Goal: Task Accomplishment & Management: Complete application form

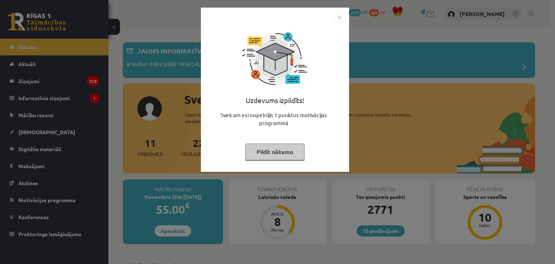
click at [253, 154] on button "Pildīt nākamo" at bounding box center [274, 151] width 59 height 17
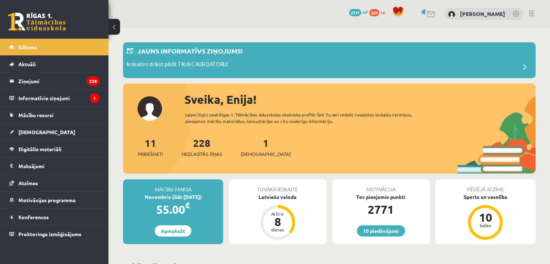
click at [42, 116] on span "Mācību resursi" at bounding box center [35, 115] width 35 height 7
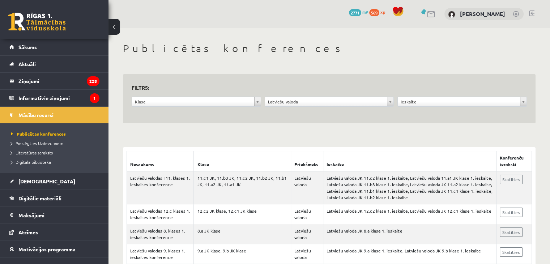
click at [62, 198] on link "Digitālie materiāli" at bounding box center [54, 198] width 90 height 17
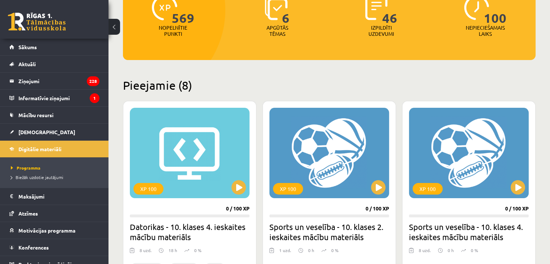
scroll to position [105, 0]
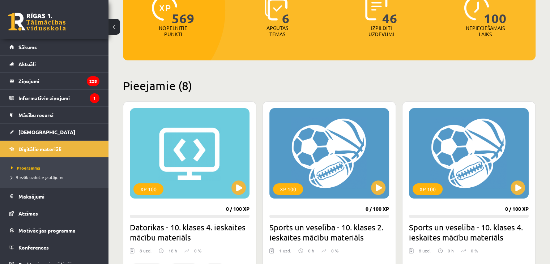
click at [34, 114] on span "Mācību resursi" at bounding box center [35, 115] width 35 height 7
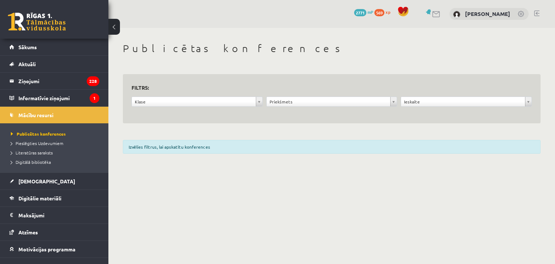
click at [47, 150] on span "Literatūras saraksts" at bounding box center [32, 153] width 42 height 6
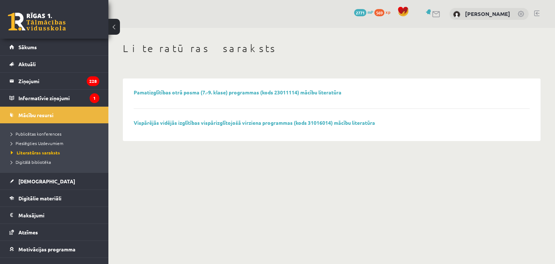
click at [42, 160] on span "Digitālā bibliotēka" at bounding box center [31, 162] width 40 height 6
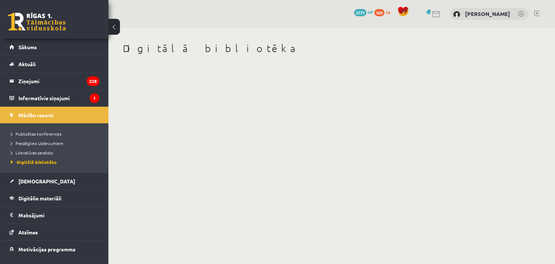
click at [43, 152] on span "Literatūras saraksts" at bounding box center [32, 153] width 42 height 6
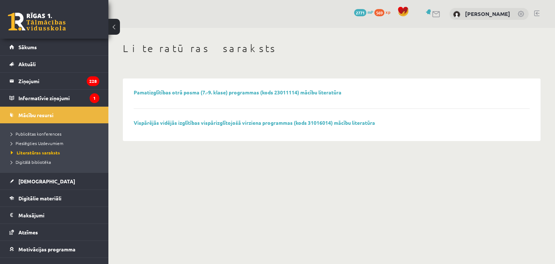
click at [196, 126] on div "Vispārējās vidējās izglītības vispārizglītojošā virziena programmas (kods 31016…" at bounding box center [332, 125] width 396 height 10
click at [200, 121] on link "Vispārējās vidējās izglītības vispārizglītojošā virziena programmas (kods 31016…" at bounding box center [254, 122] width 241 height 7
click at [36, 114] on span "Mācību resursi" at bounding box center [35, 115] width 35 height 7
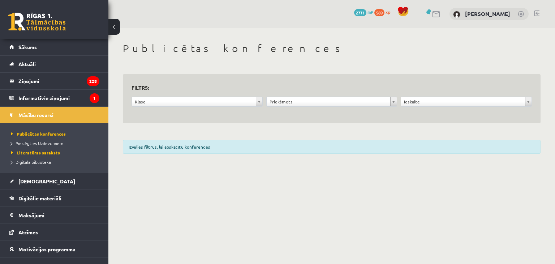
click at [24, 200] on span "Digitālie materiāli" at bounding box center [39, 198] width 43 height 7
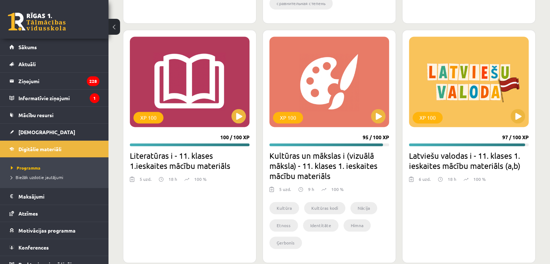
scroll to position [1140, 0]
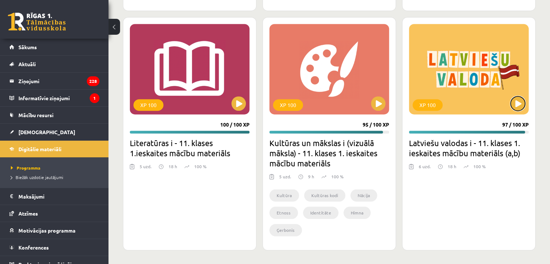
click at [515, 108] on button at bounding box center [517, 103] width 14 height 14
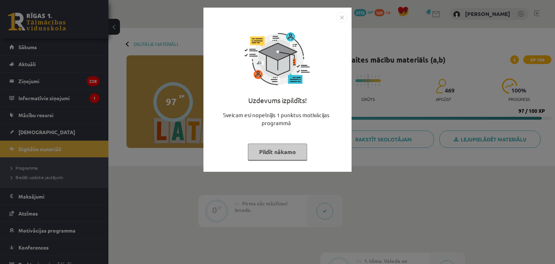
click at [271, 149] on button "Pildīt nākamo" at bounding box center [277, 151] width 59 height 17
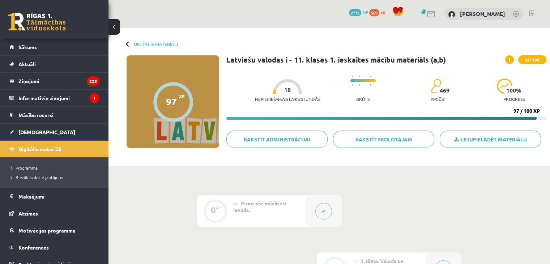
click at [322, 210] on icon at bounding box center [323, 211] width 4 height 4
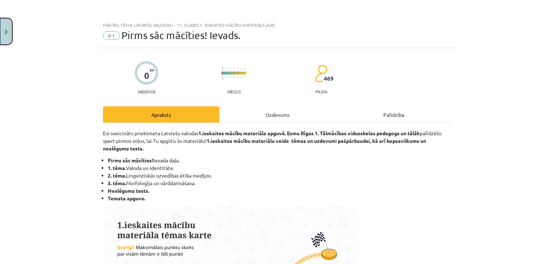
click at [0, 22] on button "Close" at bounding box center [6, 31] width 12 height 27
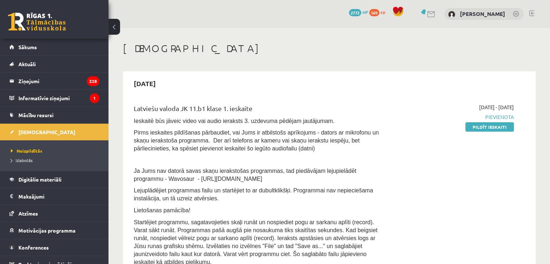
click at [476, 127] on link "Pildīt ieskaiti" at bounding box center [489, 126] width 48 height 9
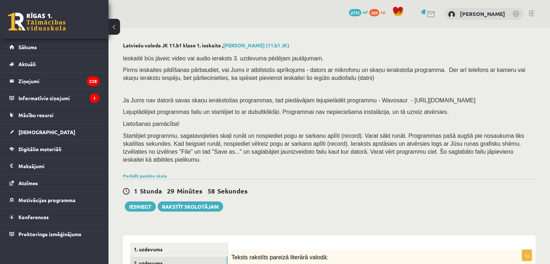
scroll to position [168, 0]
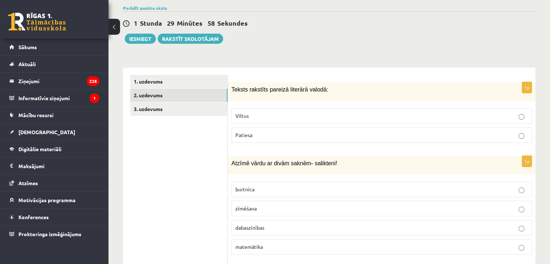
click at [156, 89] on link "2. uzdevums" at bounding box center [178, 95] width 97 height 13
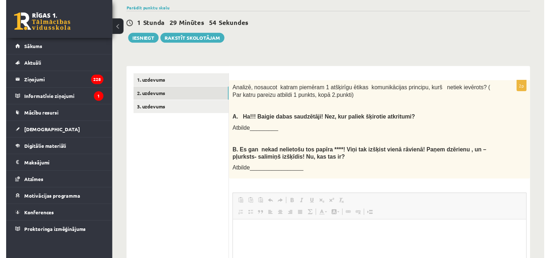
scroll to position [0, 0]
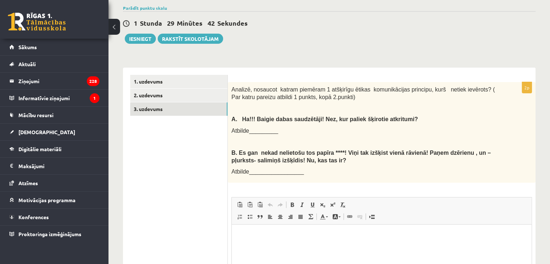
click at [152, 103] on link "3. uzdevums" at bounding box center [178, 108] width 97 height 13
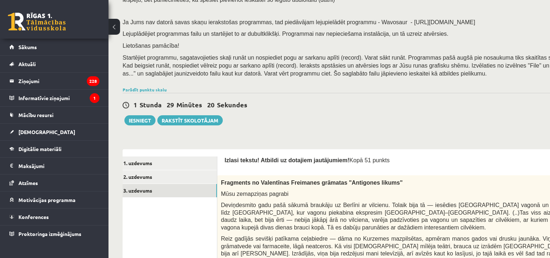
scroll to position [78, 0]
click at [142, 165] on link "1. uzdevums" at bounding box center [168, 162] width 97 height 13
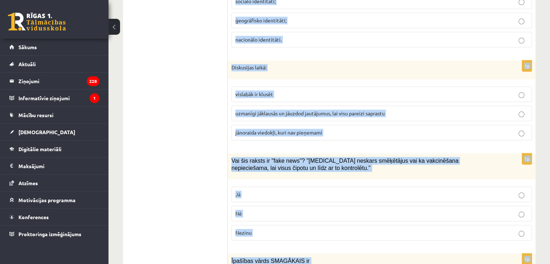
scroll to position [3470, 0]
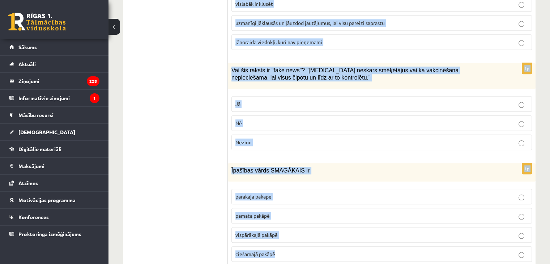
drag, startPoint x: 231, startPoint y: 170, endPoint x: 350, endPoint y: 272, distance: 157.1
copy form "Teksts rakstīts pareizā literārā valodā: Viltus Patiesa 1p Atzīmē vārdu ar divā…"
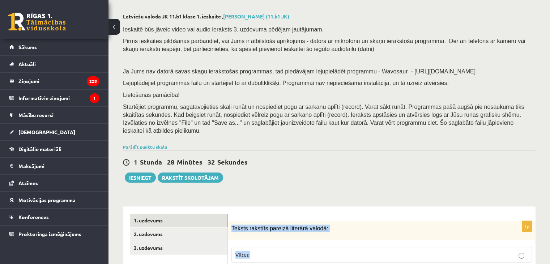
scroll to position [20, 0]
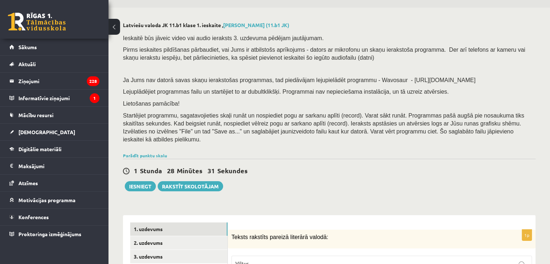
click at [423, 174] on div "1 Stunda 28 Minūtes 31 Sekundes Ieskaite saglabāta! Iesniegt Rakstīt skolotājam" at bounding box center [329, 175] width 412 height 33
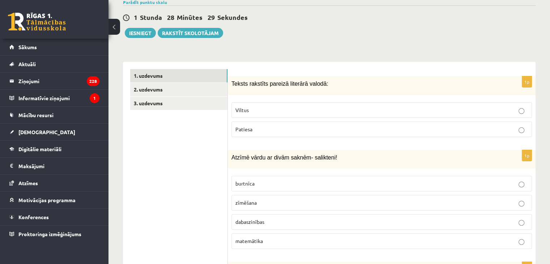
scroll to position [179, 0]
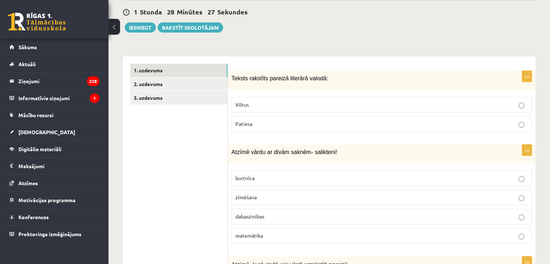
click at [294, 120] on p "Patiesa" at bounding box center [381, 124] width 292 height 8
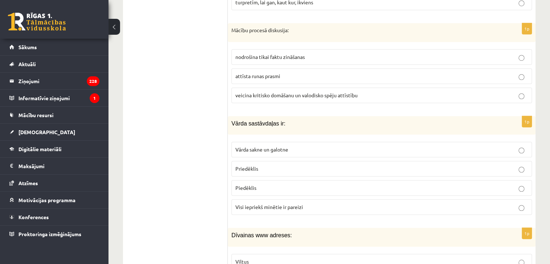
scroll to position [0, 0]
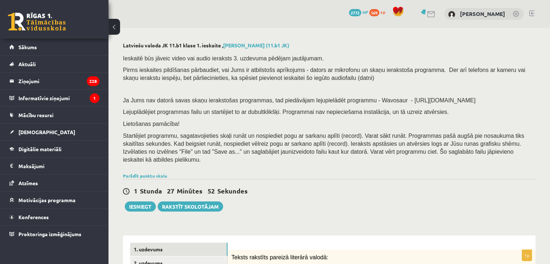
click at [163, 173] on link "Parādīt punktu skalu" at bounding box center [145, 176] width 44 height 6
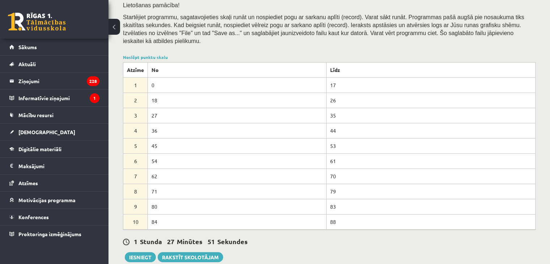
scroll to position [126, 0]
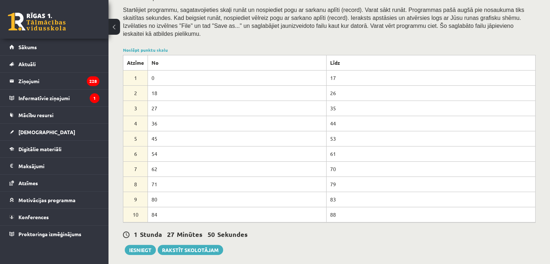
click at [334, 207] on td "88" at bounding box center [430, 214] width 209 height 15
click at [148, 47] on link "Noslēpt punktu skalu" at bounding box center [145, 50] width 45 height 6
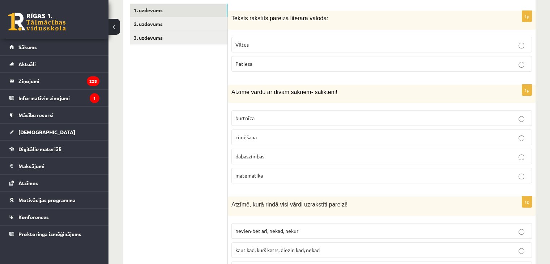
scroll to position [248, 0]
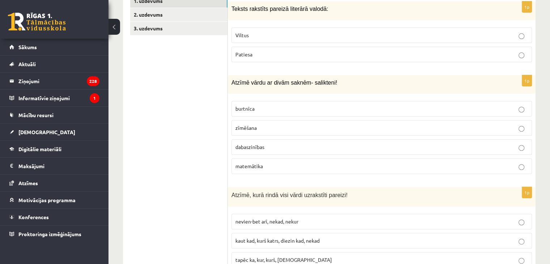
click at [253, 143] on span "dabaszinības" at bounding box center [249, 146] width 29 height 7
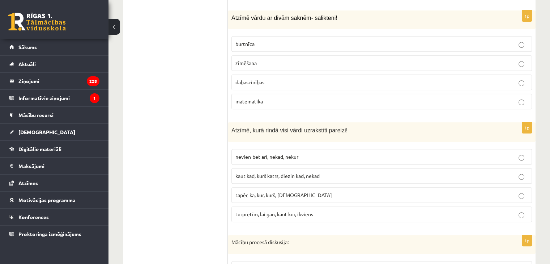
scroll to position [323, 0]
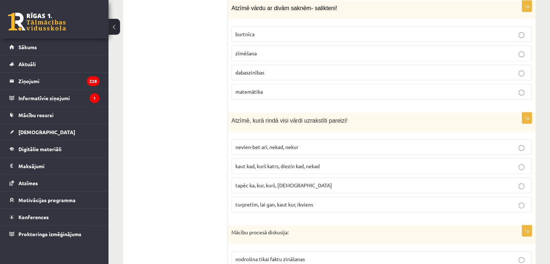
click at [266, 201] on span "turpretīm, lai gan, kaut kur, ikviens" at bounding box center [274, 204] width 78 height 7
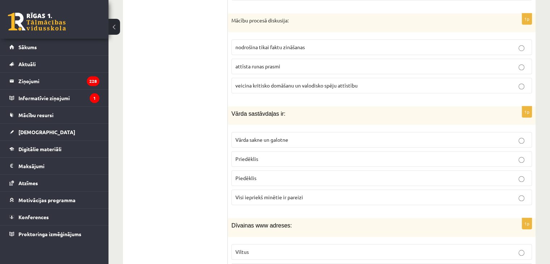
scroll to position [524, 0]
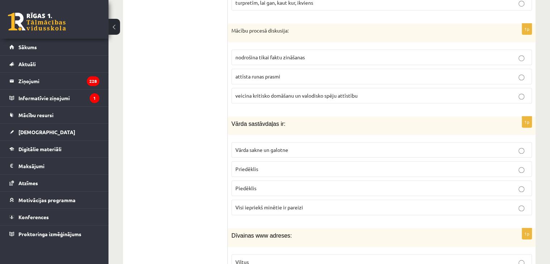
click at [254, 92] on span "veicina kritisko domāšanu un valodisko spēju attīstību" at bounding box center [296, 95] width 122 height 7
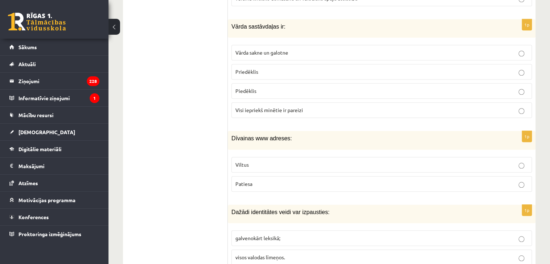
scroll to position [628, 0]
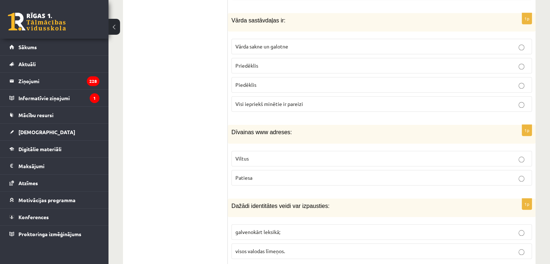
click at [265, 100] on label "Visi iepriekš minētie ir pareizi" at bounding box center [381, 104] width 300 height 16
click at [293, 151] on label "Viltus" at bounding box center [381, 159] width 300 height 16
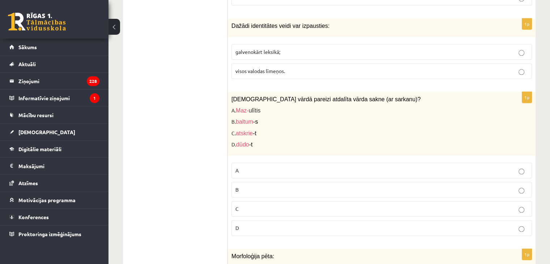
scroll to position [807, 0]
click at [268, 68] on span "visos valodas līmeņos." at bounding box center [260, 71] width 50 height 7
click at [246, 205] on p "C" at bounding box center [381, 209] width 292 height 8
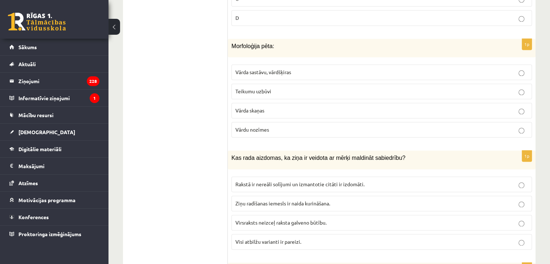
scroll to position [1026, 0]
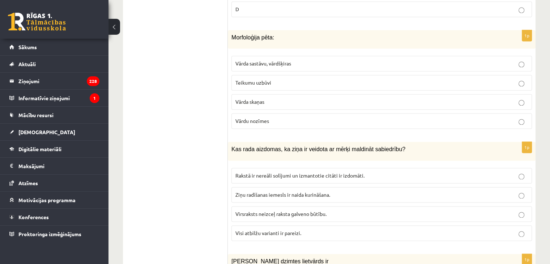
click at [255, 60] on span "Vārda sastāvu, vārdšķiras" at bounding box center [263, 63] width 56 height 7
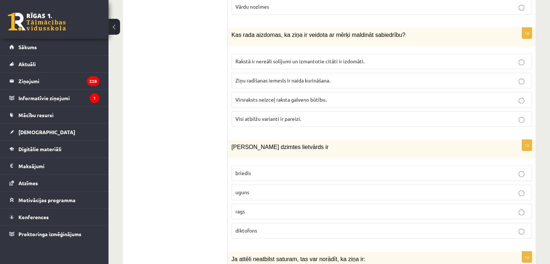
scroll to position [1140, 0]
click at [256, 115] on span "Visi atbilžu varianti ir pareizi." at bounding box center [268, 118] width 66 height 7
click at [244, 188] on p "uguns" at bounding box center [381, 192] width 292 height 8
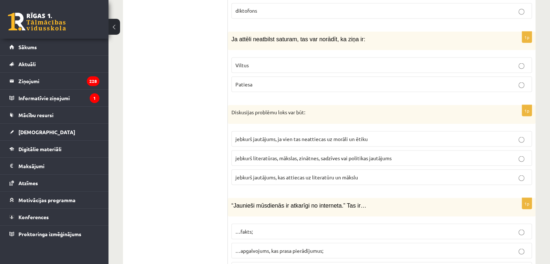
scroll to position [1363, 0]
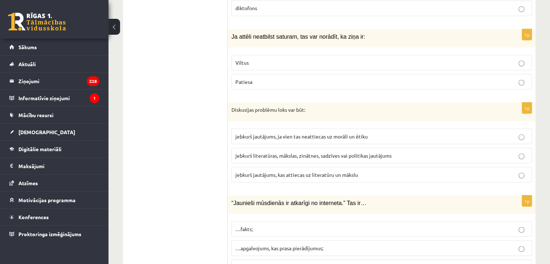
click at [238, 55] on label "Viltus" at bounding box center [381, 63] width 300 height 16
click at [248, 152] on span "jebkurš literatūras, mākslas, zinātnes, sadzīves vai politikas jautājums" at bounding box center [313, 155] width 156 height 7
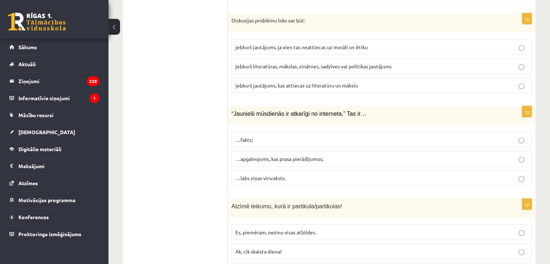
scroll to position [1460, 0]
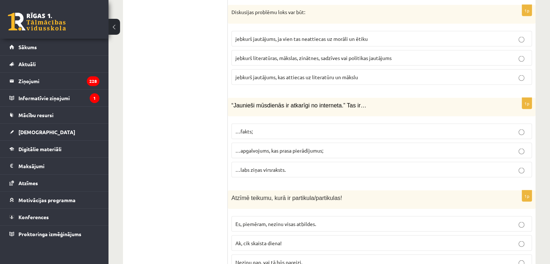
click at [258, 147] on p "…apgalvojums, kas prasa pierādījumus;" at bounding box center [381, 151] width 292 height 8
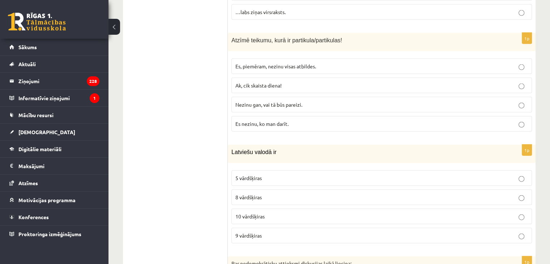
scroll to position [1620, 0]
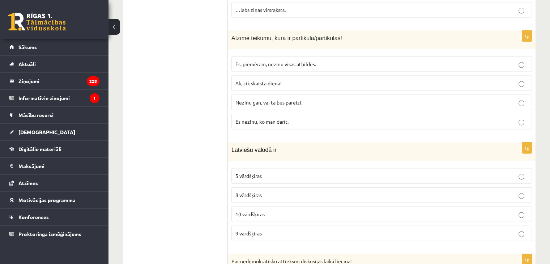
click at [254, 95] on fieldset "Es, piemēram, nezinu visas atbildes. Ak, cik skaista diena! Nezinu gan, vai tā …" at bounding box center [381, 92] width 300 height 79
click at [254, 95] on label "Nezinu gan, vai tā būs pareizi." at bounding box center [381, 103] width 300 height 16
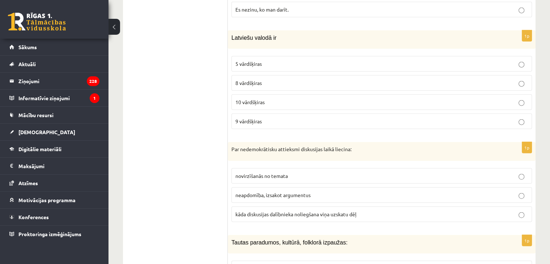
scroll to position [1732, 0]
click at [263, 117] on p "9 vārdšķiras" at bounding box center [381, 121] width 292 height 8
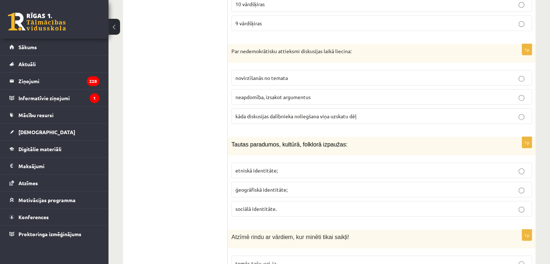
scroll to position [1830, 0]
click at [283, 108] on label "kāda diskusijas dalībnieka noliegšana viņa uzskatu dēļ" at bounding box center [381, 116] width 300 height 16
click at [265, 167] on span "etniskā identitāte;" at bounding box center [256, 170] width 42 height 7
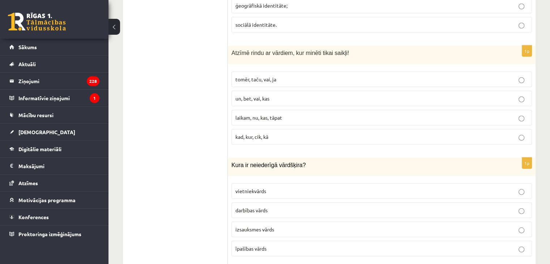
scroll to position [2017, 0]
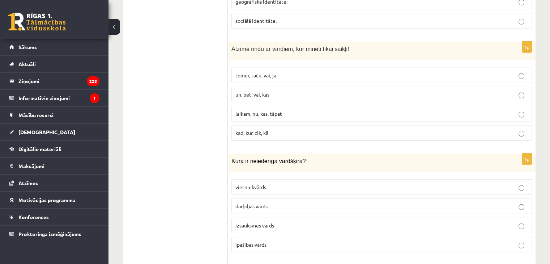
click at [256, 68] on label "tomēr, taču, vai, ja" at bounding box center [381, 76] width 300 height 16
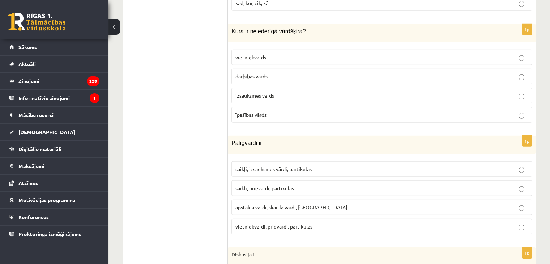
scroll to position [2150, 0]
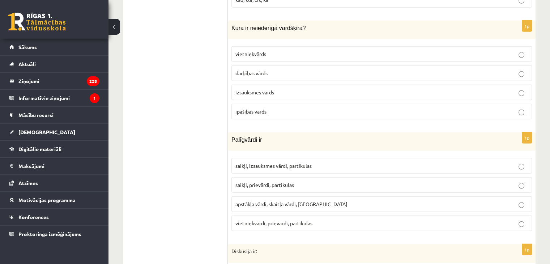
click at [256, 89] on span "izsauksmes vārds" at bounding box center [254, 92] width 39 height 7
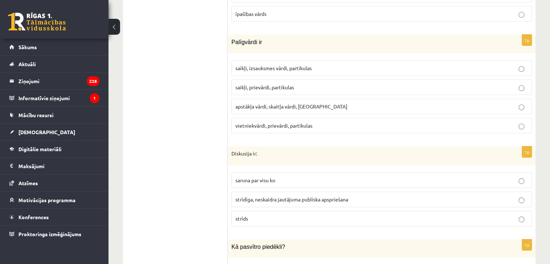
scroll to position [2255, 0]
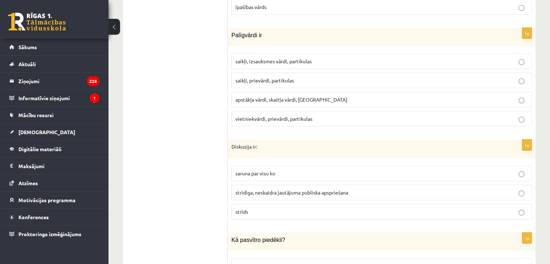
click at [256, 77] on span "saikļi, prievārdi, partikulas" at bounding box center [264, 80] width 59 height 7
click at [286, 189] on span "strīdīga, neskaidra jautājuma publiska apspriešana" at bounding box center [291, 192] width 113 height 7
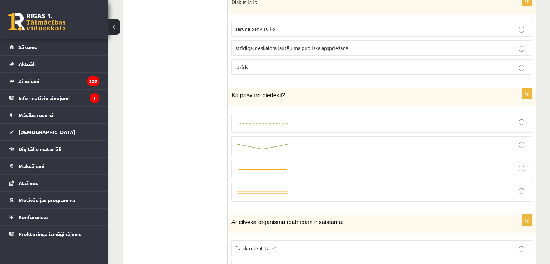
scroll to position [2399, 0]
click at [339, 141] on div at bounding box center [381, 147] width 292 height 12
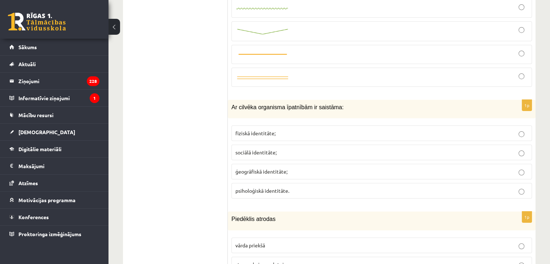
scroll to position [2506, 0]
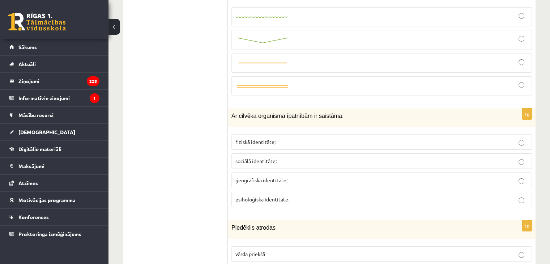
click at [249, 138] on span "fiziskā identitāte;" at bounding box center [255, 141] width 40 height 7
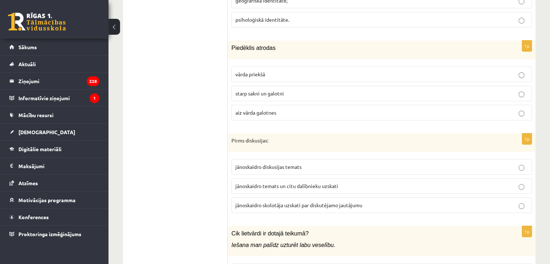
scroll to position [2686, 0]
click at [272, 89] on span "starp sakni un galotni" at bounding box center [259, 92] width 48 height 7
click at [254, 182] on span "jānoskaidro temats un citu dalībnieku uzskati" at bounding box center [286, 185] width 103 height 7
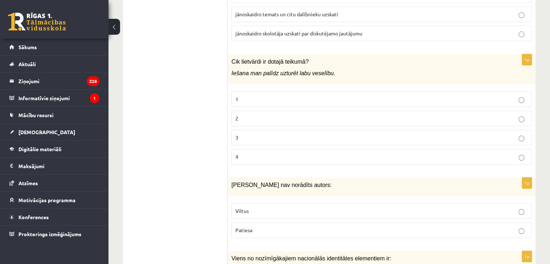
scroll to position [2863, 0]
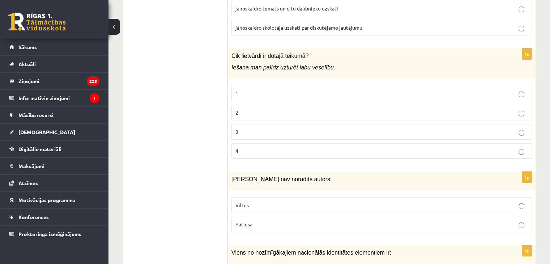
click at [257, 105] on label "2" at bounding box center [381, 113] width 300 height 16
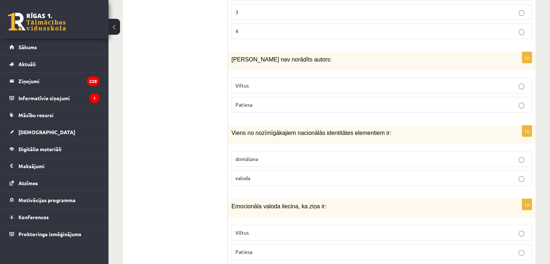
scroll to position [2985, 0]
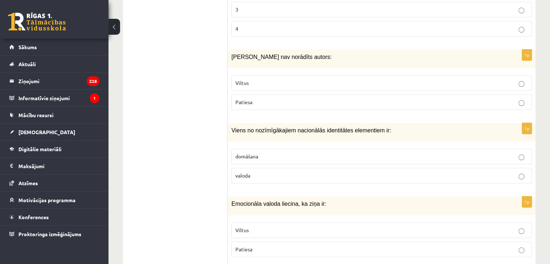
click at [256, 79] on p "Viltus" at bounding box center [381, 83] width 292 height 8
click at [292, 172] on p "valoda" at bounding box center [381, 176] width 292 height 8
click at [293, 226] on p "Viltus" at bounding box center [381, 230] width 292 height 8
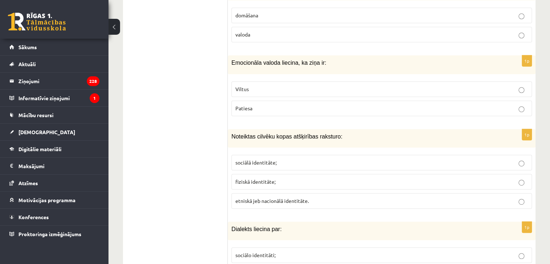
scroll to position [3169, 0]
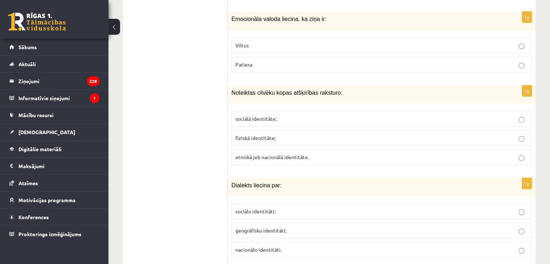
click at [266, 154] on span "etniskā jeb nacionālā identitāte." at bounding box center [271, 157] width 73 height 7
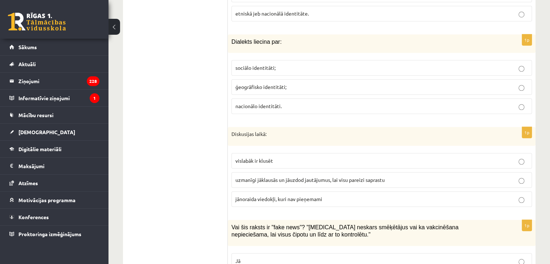
scroll to position [3314, 0]
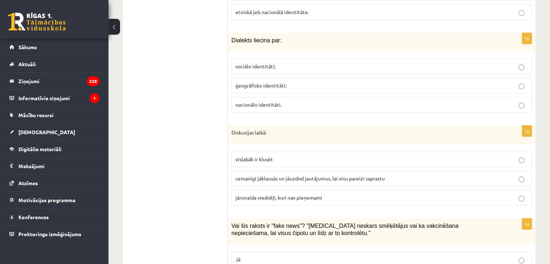
click at [252, 82] on p "ģeogrāfisko identitāti;" at bounding box center [381, 86] width 292 height 8
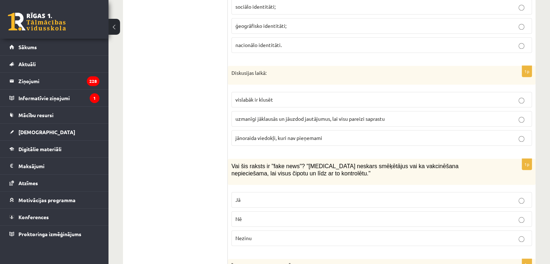
scroll to position [3375, 0]
click at [275, 114] on p "uzmanīgi jāklausās un jāuzdod jautājumus, lai visu pareizi saprastu" at bounding box center [381, 118] width 292 height 8
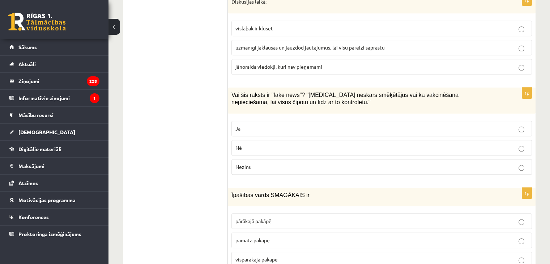
scroll to position [3449, 0]
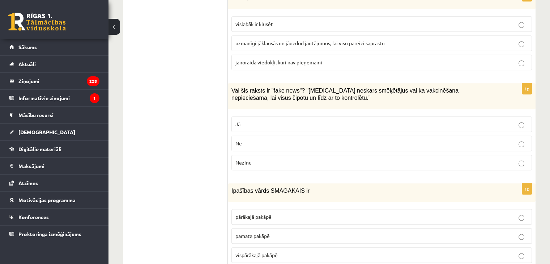
click at [254, 116] on label "Jā" at bounding box center [381, 124] width 300 height 16
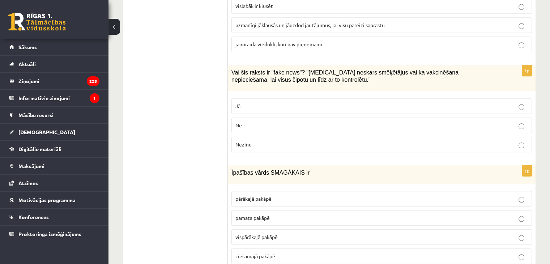
scroll to position [3470, 0]
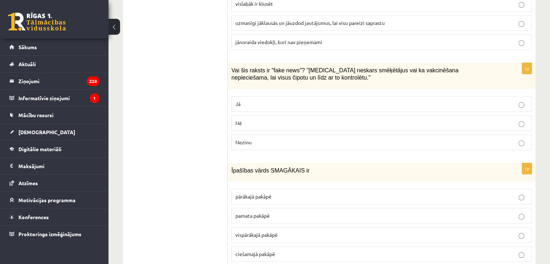
click at [257, 193] on span "pārākajā pakāpē" at bounding box center [253, 196] width 36 height 7
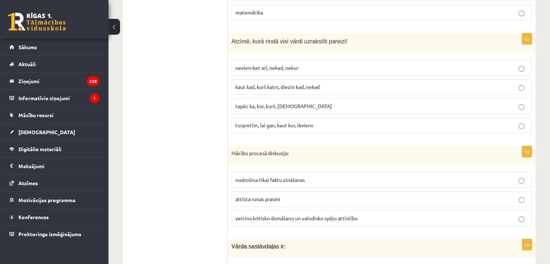
scroll to position [52, 0]
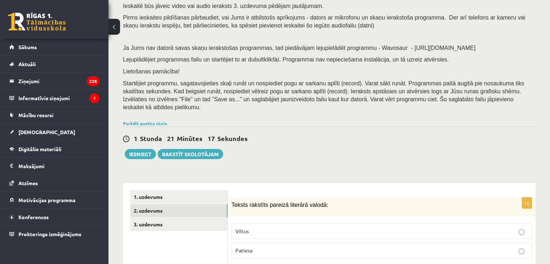
click at [151, 204] on link "2. uzdevums" at bounding box center [178, 210] width 97 height 13
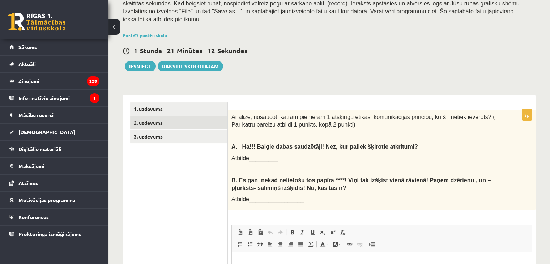
scroll to position [147, 0]
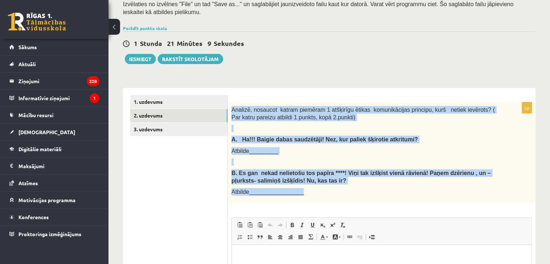
drag, startPoint x: 231, startPoint y: 102, endPoint x: 311, endPoint y: 193, distance: 121.4
click at [311, 193] on div "Analizē, nosaucot katram piemēram 1 atšķirīgu ētikas komunikācijas principu, ku…" at bounding box center [382, 152] width 308 height 100
copy div "Analizē, nosaucot katram piemēram 1 atšķirīgu ētikas komunikācijas principu, ku…"
click at [415, 125] on div "Analizē, nosaucot katram piemēram 1 atšķirīgu ētikas komunikācijas principu, ku…" at bounding box center [382, 152] width 308 height 100
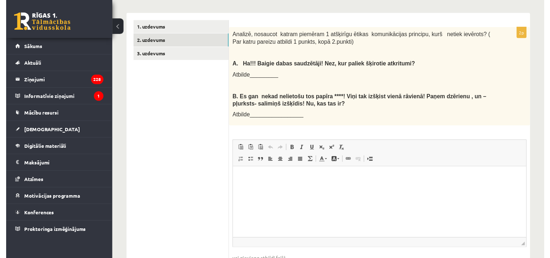
scroll to position [223, 0]
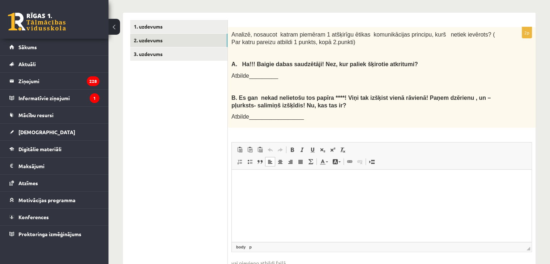
click at [259, 179] on p "Editor, wiswyg-editor-user-answer-47433782292340" at bounding box center [381, 181] width 285 height 8
click at [384, 180] on p "**********" at bounding box center [381, 181] width 285 height 8
click at [347, 192] on p "**" at bounding box center [381, 193] width 285 height 8
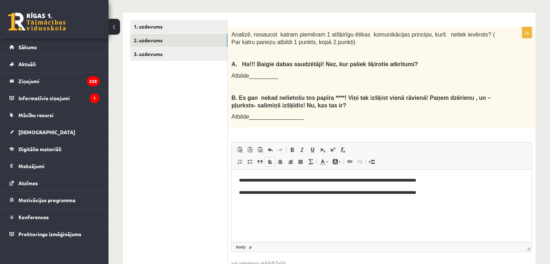
click at [138, 47] on link "3. uzdevums" at bounding box center [178, 53] width 97 height 13
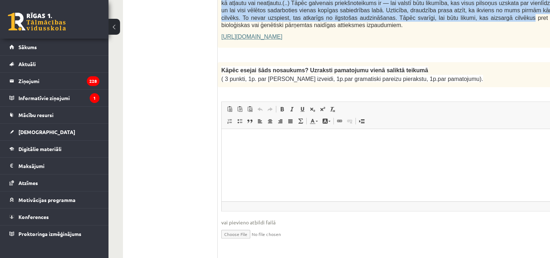
scroll to position [553, 0]
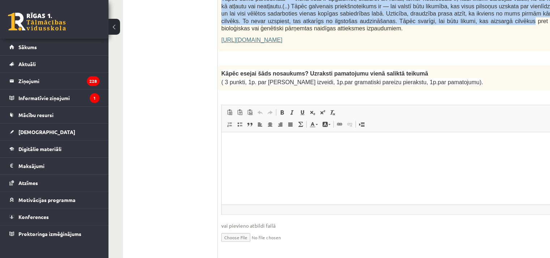
drag, startPoint x: 222, startPoint y: 78, endPoint x: 497, endPoint y: 72, distance: 274.7
copy form "Izlasi tekstu! Atbildi uz dotajiem jautājumiem! Kopā 51 punkts 0p Fragments no …"
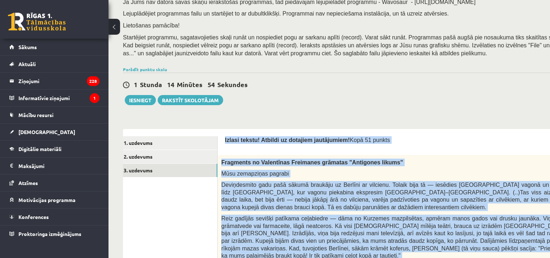
scroll to position [85, 0]
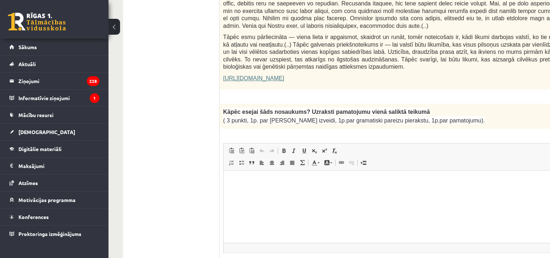
scroll to position [516, 0]
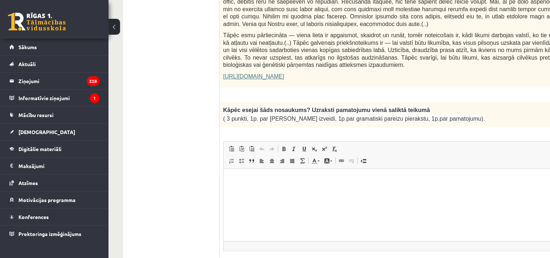
click at [316, 190] on html at bounding box center [412, 179] width 379 height 22
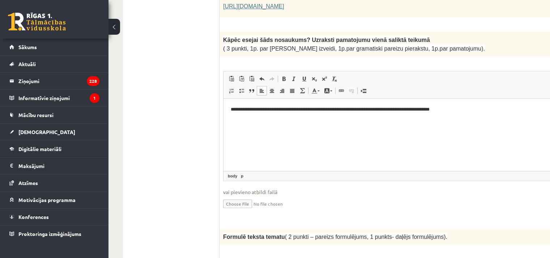
scroll to position [0, 0]
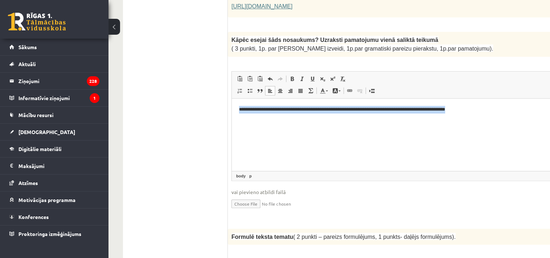
drag, startPoint x: 237, startPoint y: 112, endPoint x: 484, endPoint y: 96, distance: 247.0
click at [484, 98] on html "**********" at bounding box center [421, 109] width 379 height 22
copy p "**********"
click at [313, 120] on html "**********" at bounding box center [421, 109] width 379 height 22
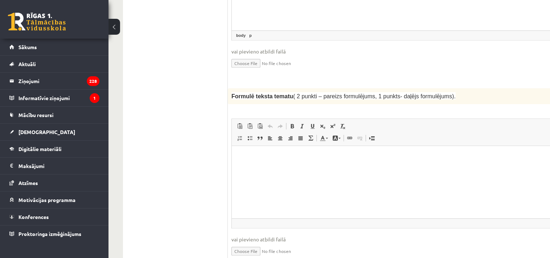
scroll to position [731, 0]
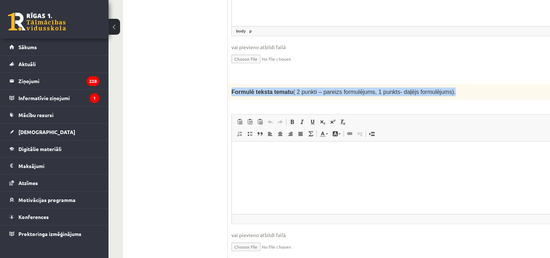
drag, startPoint x: 231, startPoint y: 74, endPoint x: 435, endPoint y: 70, distance: 204.6
click at [435, 84] on div "Formulē teksta tematu ( 2 punkti – pareizs formulējums, 1 punkts- daļējs formul…" at bounding box center [421, 92] width 387 height 16
copy span "Formulē teksta tematu ( 2 punkti – pareizs formulējums, 1 punkts- daļējs formul…"
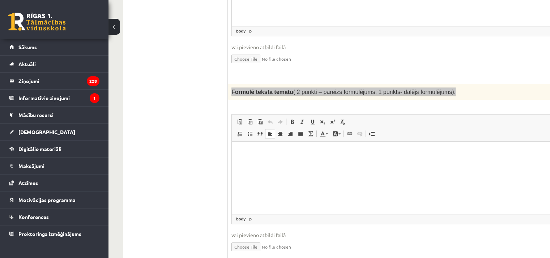
drag, startPoint x: 266, startPoint y: 167, endPoint x: 260, endPoint y: 147, distance: 20.8
click at [260, 147] on html at bounding box center [421, 153] width 379 height 22
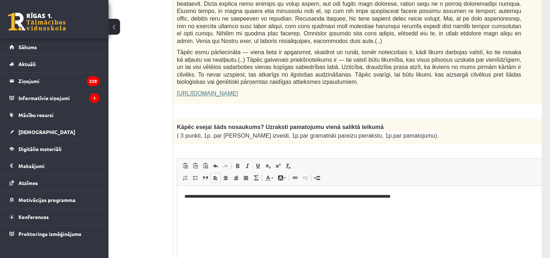
scroll to position [504, 44]
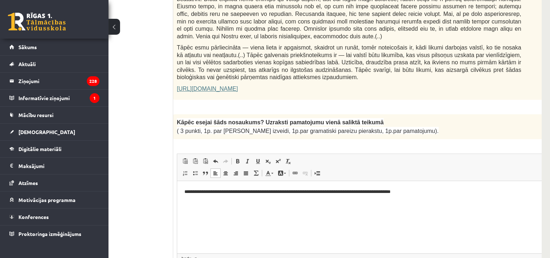
click at [427, 196] on html "**********" at bounding box center [366, 192] width 379 height 22
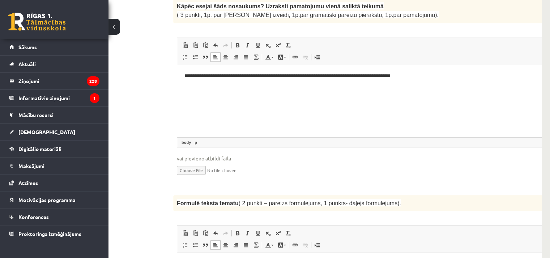
scroll to position [608, 44]
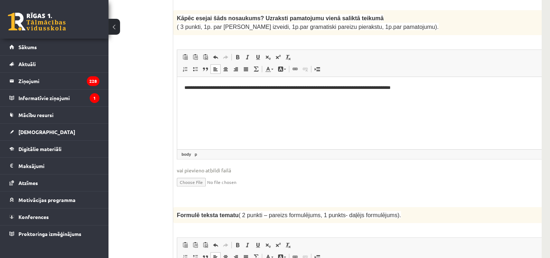
click at [458, 99] on html "**********" at bounding box center [366, 88] width 379 height 22
click at [388, 89] on p "**********" at bounding box center [357, 88] width 346 height 8
click at [455, 90] on p "**********" at bounding box center [357, 88] width 346 height 8
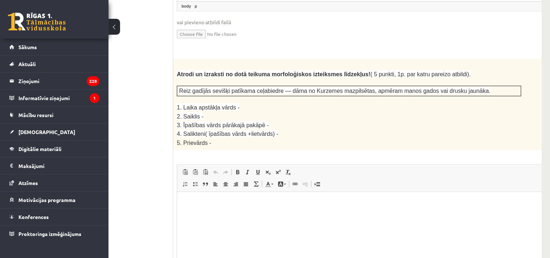
scroll to position [949, 44]
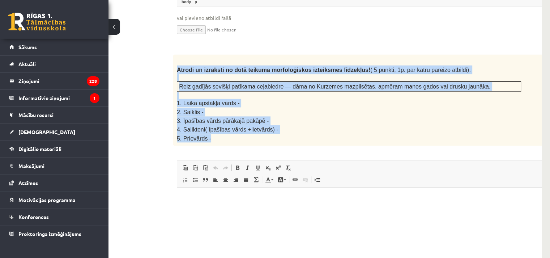
drag, startPoint x: 176, startPoint y: 50, endPoint x: 238, endPoint y: 115, distance: 89.7
click at [238, 115] on div "Atrodi un izraksti no dotā teikuma morfoloģiskos izteiksmes līdzekļus! ( 5 punk…" at bounding box center [366, 100] width 387 height 91
click at [238, 134] on p "5. Prievārds -" at bounding box center [349, 138] width 344 height 8
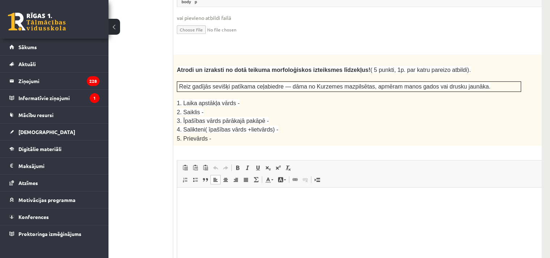
click at [213, 202] on p "Editor, wiswyg-editor-user-answer-47433935186220" at bounding box center [366, 199] width 365 height 8
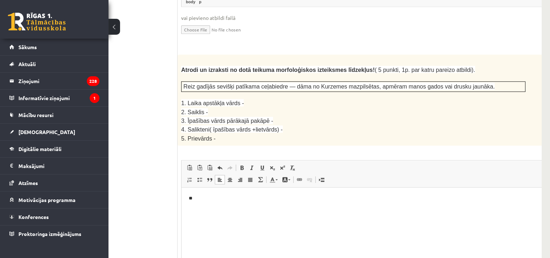
scroll to position [0, 7]
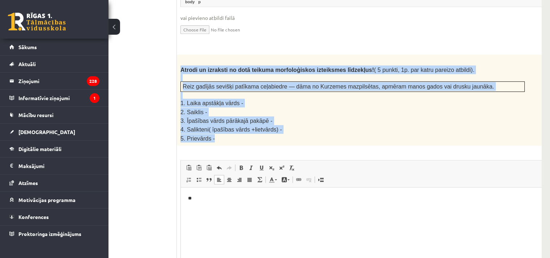
drag, startPoint x: 180, startPoint y: 51, endPoint x: 222, endPoint y: 115, distance: 76.0
click at [222, 115] on div "Atrodi un izraksti no dotā teikuma morfoloģiskos izteiksmes līdzekļus! ( 5 punk…" at bounding box center [370, 100] width 387 height 91
copy div "Atrodi un izraksti no dotā teikuma morfoloģiskos izteiksmes līdzekļus! ( 5 punk…"
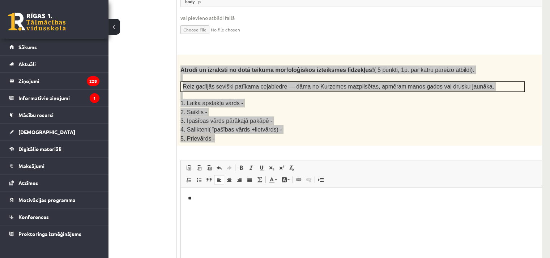
click at [218, 193] on html "**" at bounding box center [370, 199] width 379 height 22
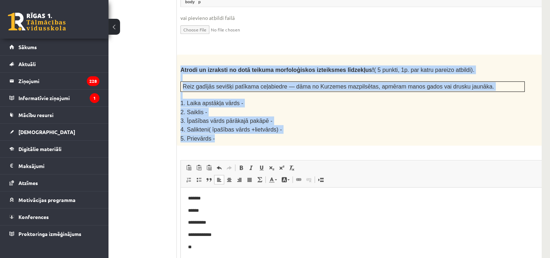
click at [286, 116] on p "3. Īpašības vārds pārākajā pakāpē -" at bounding box center [352, 120] width 344 height 9
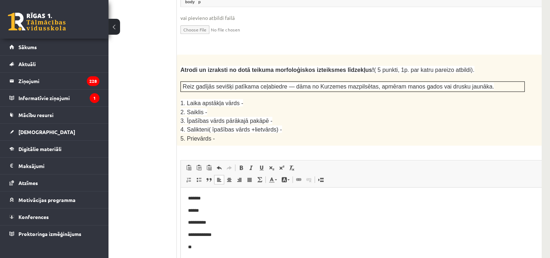
click at [203, 250] on p "**" at bounding box center [361, 248] width 346 height 8
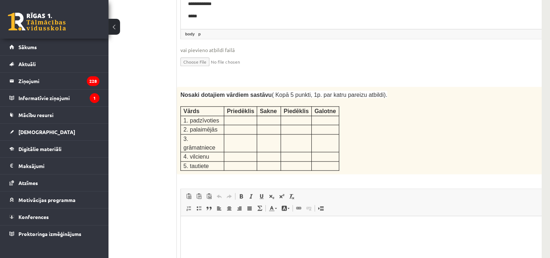
scroll to position [1186, 44]
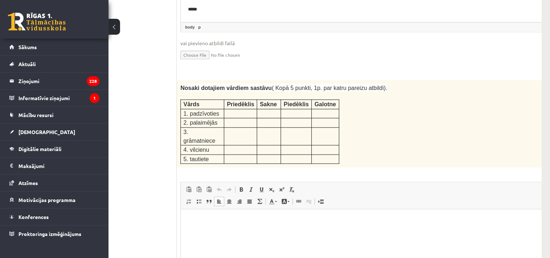
click at [220, 230] on html at bounding box center [370, 220] width 379 height 22
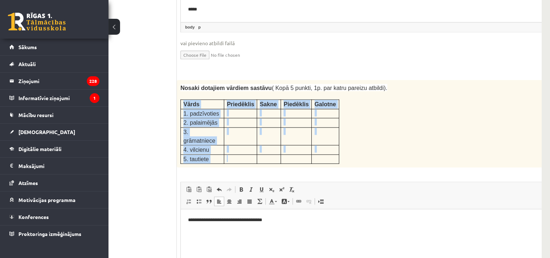
drag, startPoint x: 181, startPoint y: 80, endPoint x: 229, endPoint y: 122, distance: 64.0
click at [229, 122] on tbody "Vārds Priedēklis Sakne Piedēklis Galotne 1. padzīvoties 2. palaimējās 3. grāmat…" at bounding box center [260, 132] width 158 height 64
copy tbody "Vārds Priedēklis Sakne Piedēklis Galotne 1. padzīvoties 2. palaimējās 3. grāmat…"
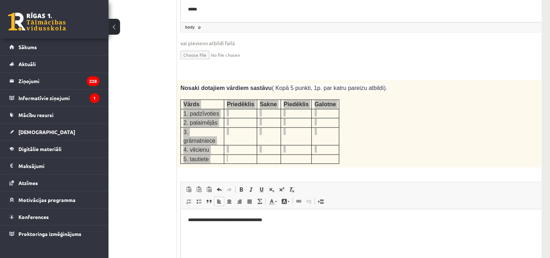
click at [279, 217] on p "**********" at bounding box center [361, 220] width 346 height 8
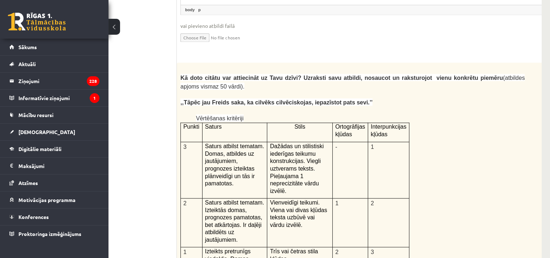
scroll to position [1463, 44]
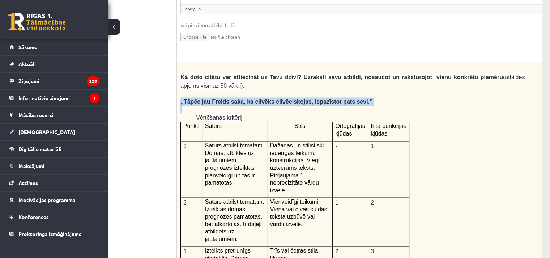
drag, startPoint x: 178, startPoint y: 61, endPoint x: 304, endPoint y: 67, distance: 125.9
click at [304, 67] on div "Kā doto citātu var attiecināt uz Tavu dzīvi? Uzraksti savu atbildi, nosaucot un…" at bounding box center [370, 249] width 387 height 375
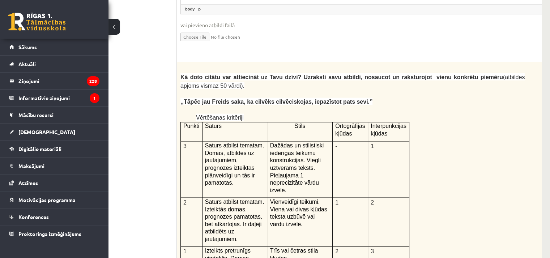
click at [255, 73] on p "Kā doto citātu var attiecināt uz Tavu dzīvi? Uzraksti savu atbildi, nosaucot un…" at bounding box center [352, 82] width 344 height 18
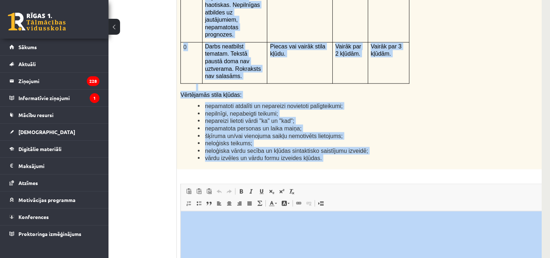
scroll to position [1786, 44]
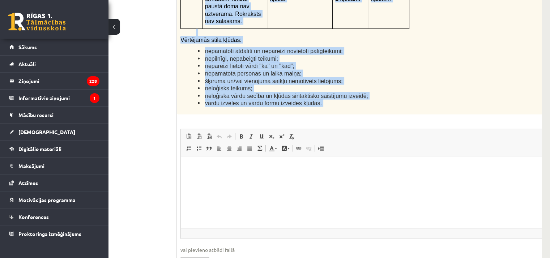
drag, startPoint x: 179, startPoint y: 38, endPoint x: 363, endPoint y: 35, distance: 184.7
click at [363, 35] on div "12p Kā doto citātu var attiecināt uz Tavu dzīvi? Uzraksti savu atbildi, nosauco…" at bounding box center [370, 9] width 387 height 540
copy div "Kā doto citātu var attiecināt uz Tavu dzīvi? Uzraksti savu atbildi, nosaucot un…"
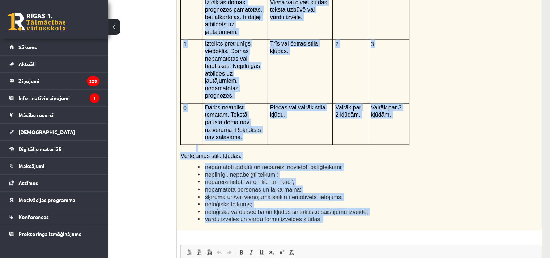
scroll to position [1670, 44]
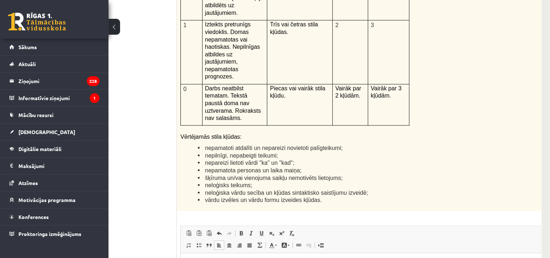
scroll to position [1690, 44]
drag, startPoint x: 185, startPoint y: 264, endPoint x: 533, endPoint y: 269, distance: 348.7
copy p "**********"
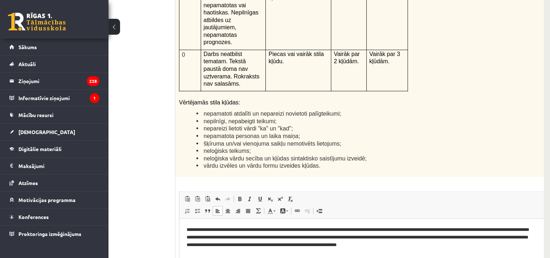
scroll to position [1724, 48]
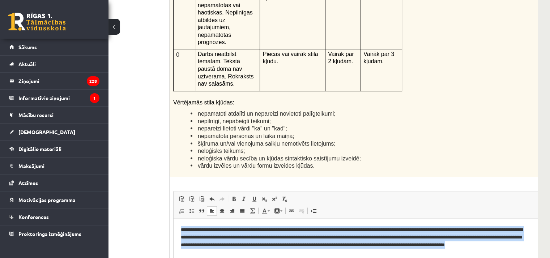
drag, startPoint x: 178, startPoint y: 229, endPoint x: 211, endPoint y: 260, distance: 45.3
click at [211, 260] on html "**********" at bounding box center [362, 241] width 379 height 44
copy p "**********"
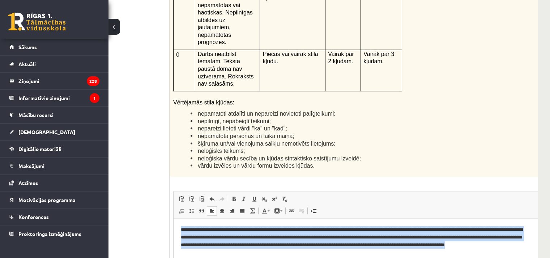
click at [210, 261] on html "**********" at bounding box center [362, 241] width 379 height 44
drag, startPoint x: 176, startPoint y: 228, endPoint x: 207, endPoint y: 261, distance: 45.0
click at [207, 261] on html "**********" at bounding box center [362, 241] width 379 height 44
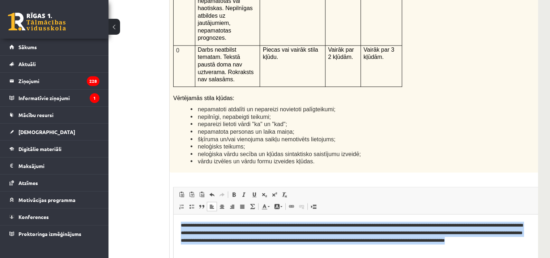
scroll to position [1729, 48]
click at [374, 258] on html "**********" at bounding box center [362, 236] width 379 height 44
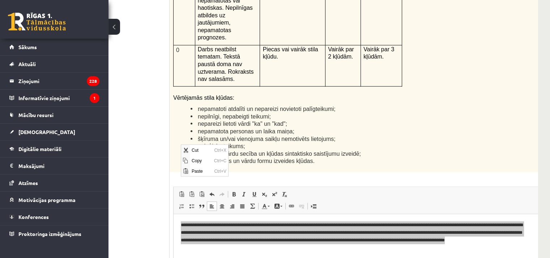
scroll to position [0, 0]
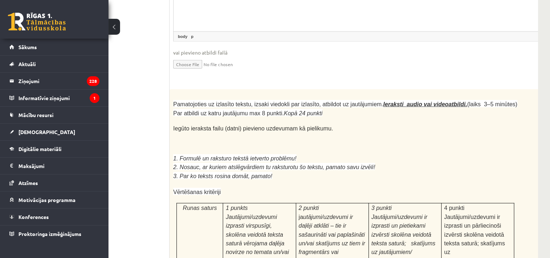
scroll to position [1984, 48]
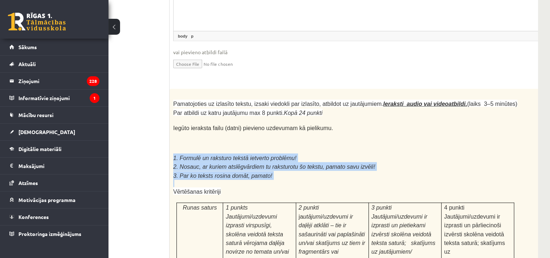
drag, startPoint x: 172, startPoint y: 74, endPoint x: 287, endPoint y: 102, distance: 117.8
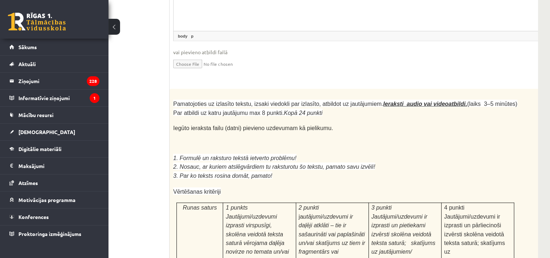
click at [276, 139] on p at bounding box center [345, 142] width 344 height 7
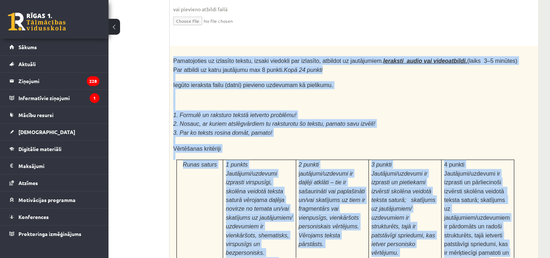
scroll to position [2274, 48]
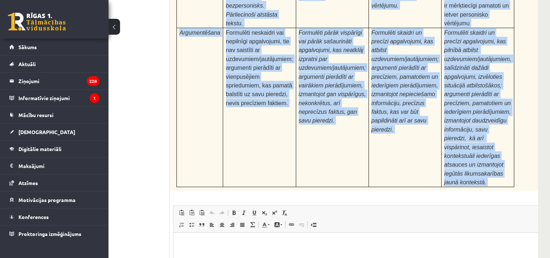
drag, startPoint x: 171, startPoint y: 21, endPoint x: 353, endPoint y: 82, distance: 192.1
click at [353, 82] on div "24p Pamatojoties uz izlasīto tekstu, izsaki viedokli par izlasīto, atbildot uz …" at bounding box center [362, 77] width 387 height 557
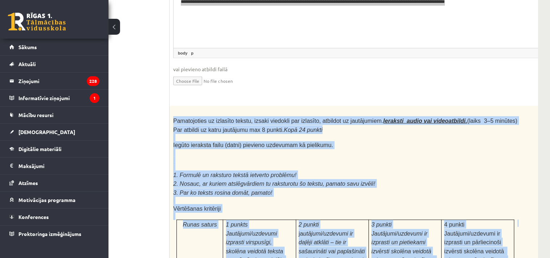
scroll to position [1951, 48]
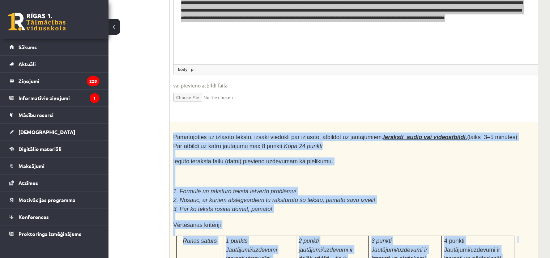
click at [398, 220] on p "Vērtēšanas kritēriji" at bounding box center [345, 224] width 344 height 9
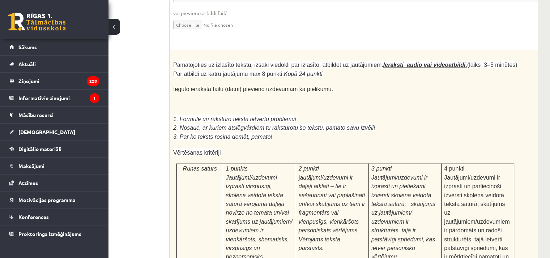
scroll to position [2019, 48]
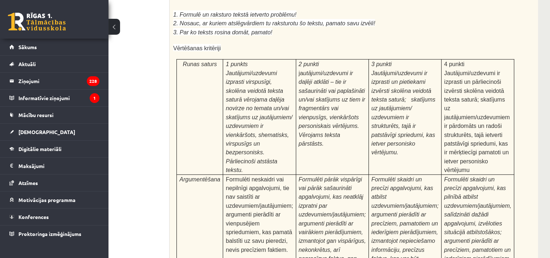
scroll to position [2274, 48]
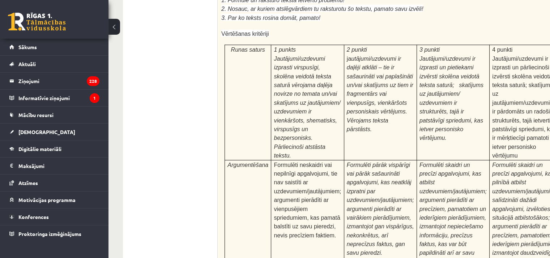
scroll to position [2274, 0]
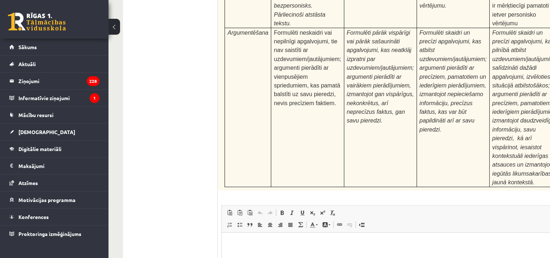
type input "**********"
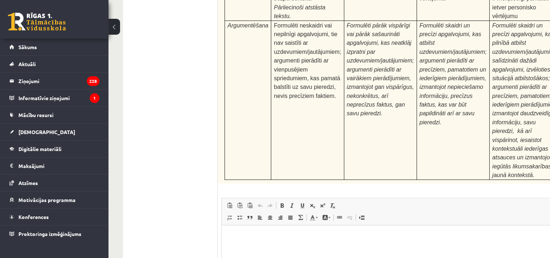
scroll to position [2282, 0]
click at [400, 247] on html at bounding box center [411, 236] width 379 height 22
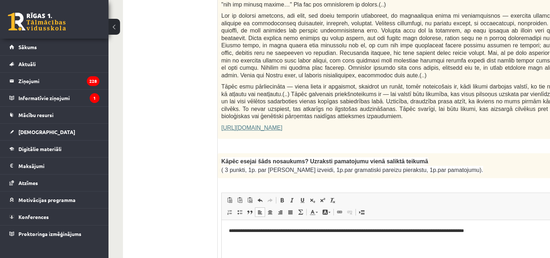
scroll to position [0, 0]
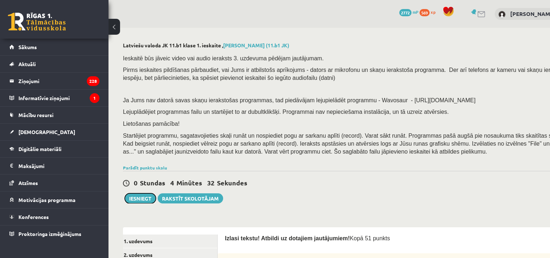
click at [133, 202] on button "Iesniegt" at bounding box center [140, 198] width 31 height 10
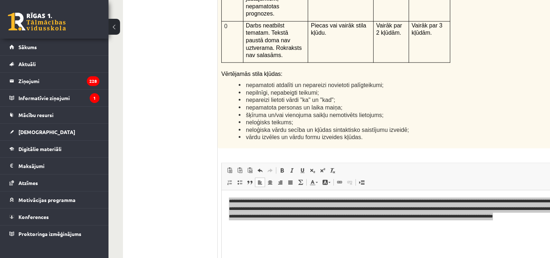
scroll to position [1754, 0]
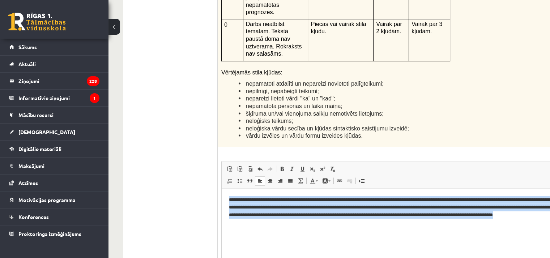
click at [457, 233] on html "**********" at bounding box center [411, 211] width 379 height 44
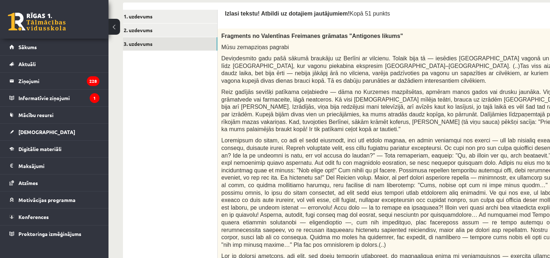
scroll to position [0, 0]
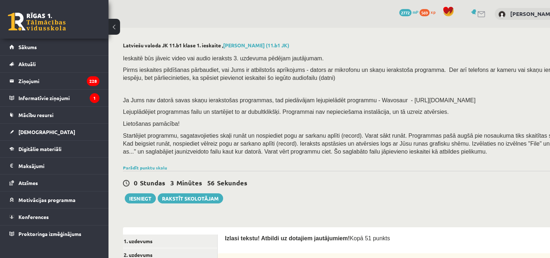
click at [143, 199] on button "Iesniegt" at bounding box center [140, 198] width 31 height 10
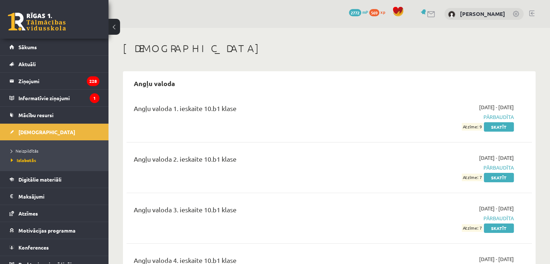
click at [39, 149] on link "Neizpildītās" at bounding box center [56, 150] width 90 height 7
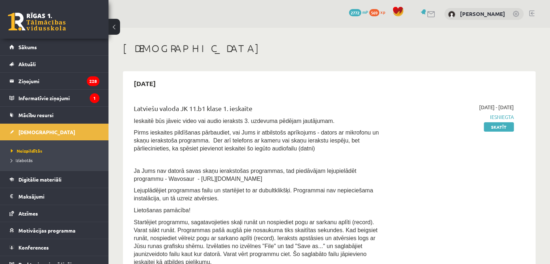
click at [498, 124] on link "Skatīt" at bounding box center [498, 126] width 30 height 9
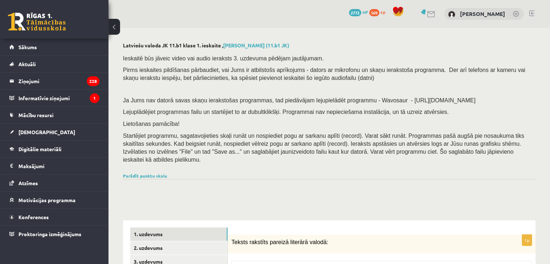
click at [156, 255] on link "3. uzdevums" at bounding box center [178, 261] width 97 height 13
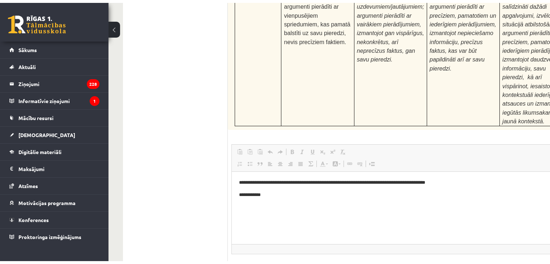
scroll to position [2818, 0]
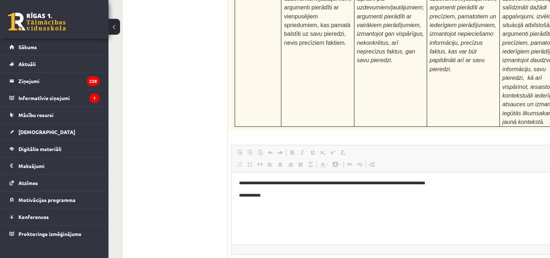
click at [29, 136] on link "[DEMOGRAPHIC_DATA]" at bounding box center [54, 132] width 90 height 17
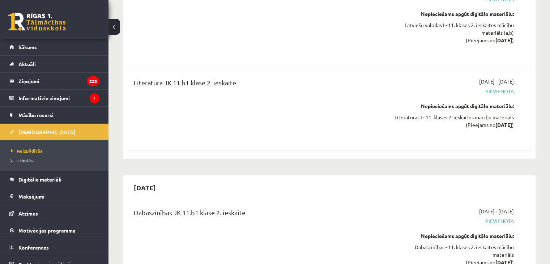
scroll to position [1666, 0]
